Goal: Find specific page/section: Find specific page/section

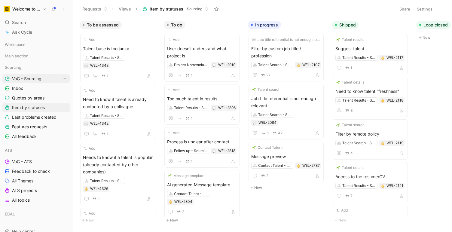
click at [24, 80] on span "VoC - Sourcing" at bounding box center [26, 79] width 29 height 6
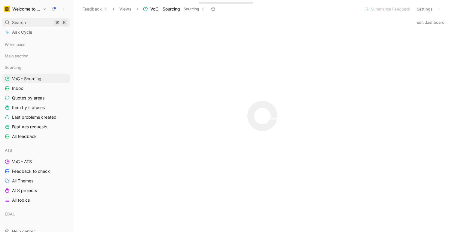
click at [34, 24] on div "Search ⌘ K" at bounding box center [35, 22] width 67 height 9
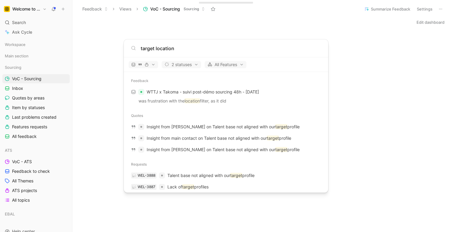
drag, startPoint x: 156, startPoint y: 47, endPoint x: 128, endPoint y: 47, distance: 28.3
click at [128, 47] on div "target location" at bounding box center [226, 48] width 205 height 18
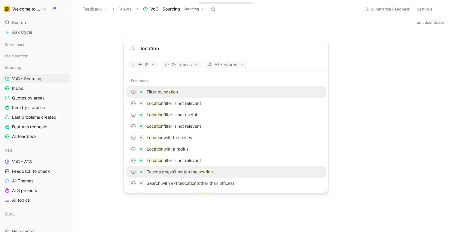
type input "location"
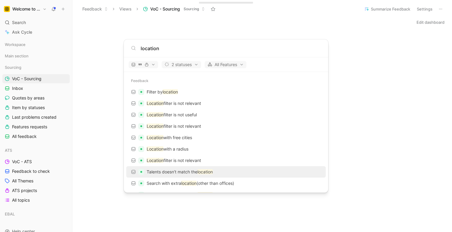
click at [205, 171] on mark "location" at bounding box center [205, 171] width 15 height 5
